Goal: Navigation & Orientation: Locate item on page

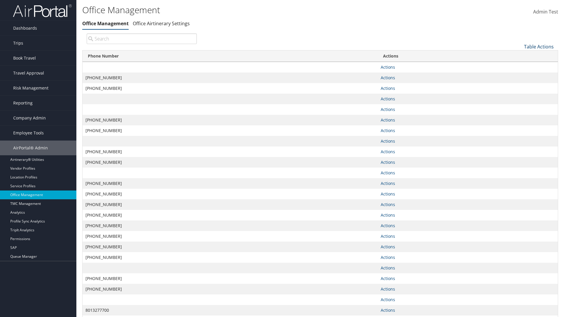
click at [539, 46] on link "Table Actions" at bounding box center [539, 46] width 30 height 6
click at [519, 76] on link "Page Length" at bounding box center [519, 76] width 77 height 10
click at [519, 66] on link "25" at bounding box center [519, 66] width 77 height 10
click at [539, 46] on link "Table Actions" at bounding box center [539, 46] width 30 height 6
click at [519, 76] on link "Page Length" at bounding box center [519, 76] width 77 height 10
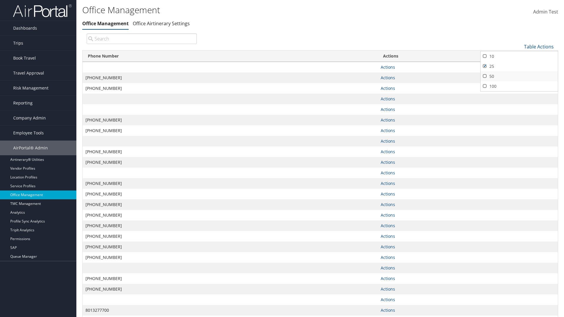
click at [519, 76] on link "50" at bounding box center [519, 76] width 77 height 10
click at [539, 46] on link "Table Actions" at bounding box center [539, 46] width 30 height 6
click at [519, 76] on link "Page Length" at bounding box center [519, 76] width 77 height 10
click at [519, 86] on link "100" at bounding box center [519, 86] width 77 height 10
click at [539, 46] on link "Table Actions" at bounding box center [539, 46] width 30 height 6
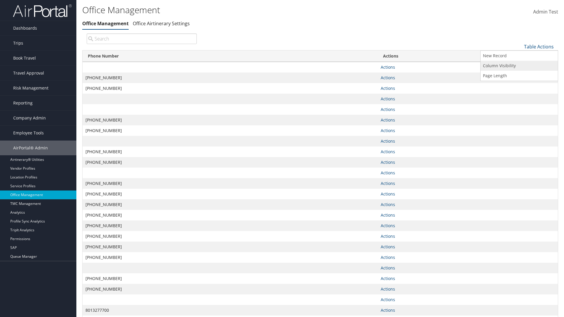
click at [519, 66] on link "Column Visibility" at bounding box center [519, 66] width 77 height 10
